Goal: Complete application form: Complete application form

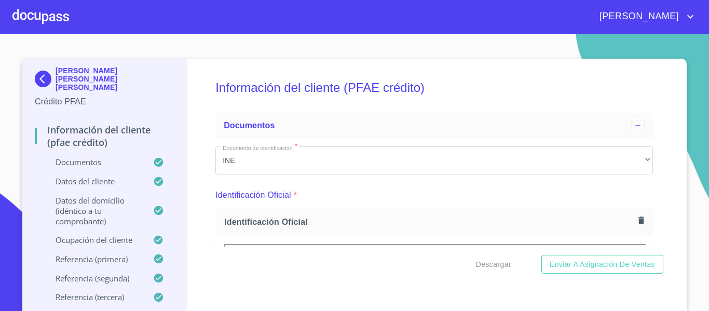
click at [49, 20] on div at bounding box center [40, 16] width 57 height 33
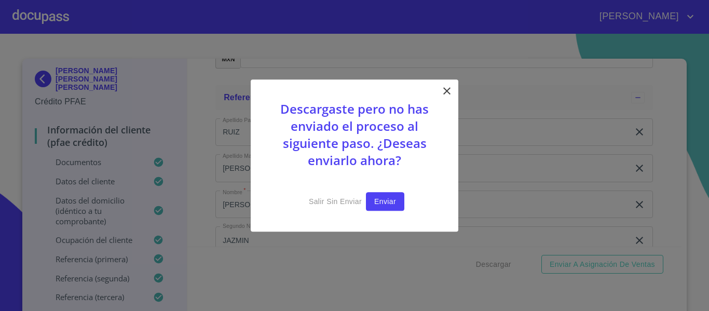
click at [385, 195] on span "Enviar" at bounding box center [385, 201] width 22 height 13
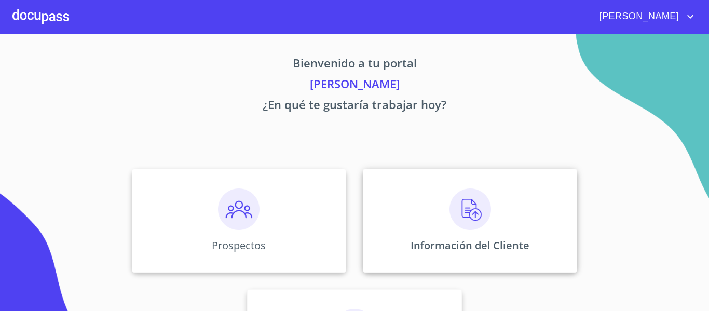
drag, startPoint x: 629, startPoint y: 0, endPoint x: 473, endPoint y: 206, distance: 258.0
click at [473, 206] on img at bounding box center [471, 210] width 42 height 42
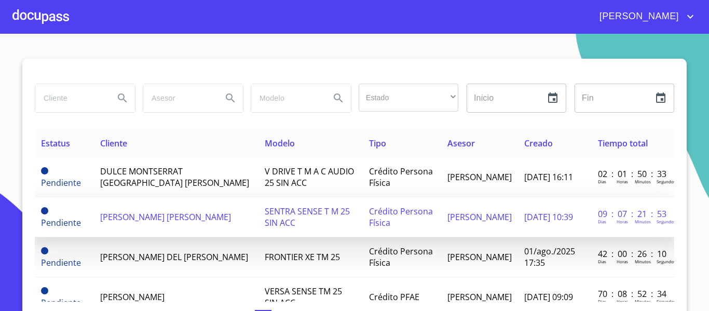
click at [111, 211] on span "[PERSON_NAME] [PERSON_NAME]" at bounding box center [165, 216] width 131 height 11
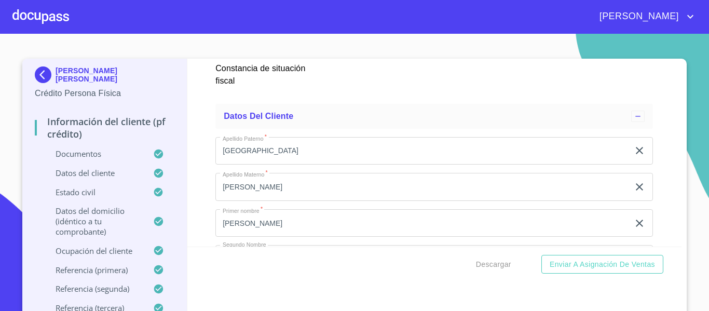
scroll to position [3250, 0]
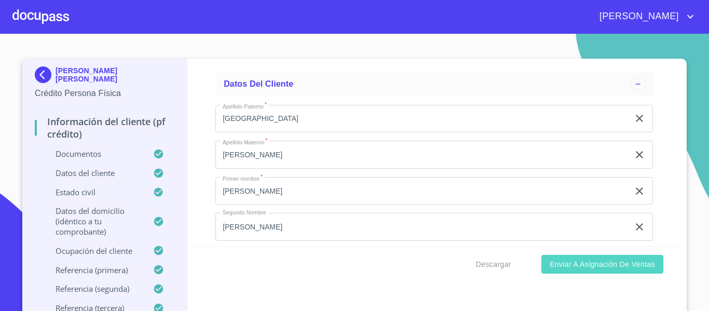
click at [580, 262] on span "Enviar a Asignación de Ventas" at bounding box center [602, 264] width 105 height 13
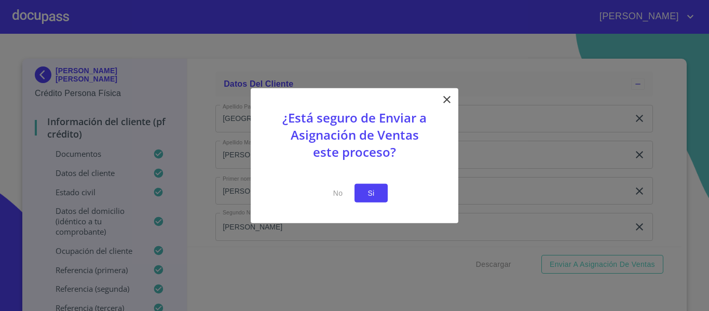
click at [376, 193] on span "Si" at bounding box center [371, 192] width 17 height 13
